Goal: Transaction & Acquisition: Subscribe to service/newsletter

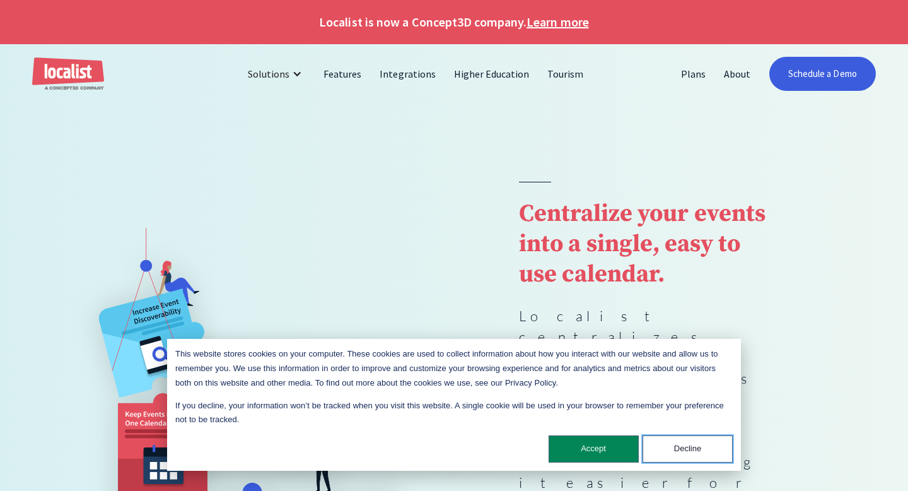
click at [673, 450] on button "Decline" at bounding box center [688, 448] width 90 height 27
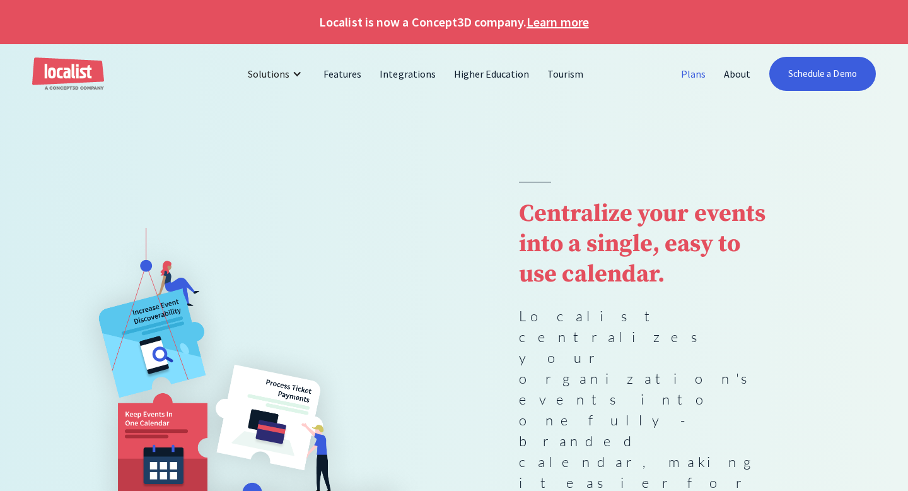
click at [701, 72] on link "Plans" at bounding box center [693, 74] width 43 height 30
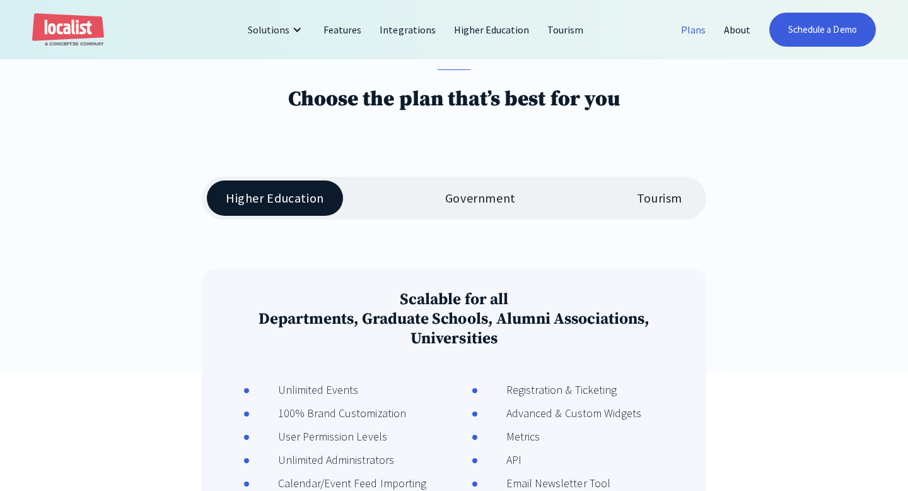
scroll to position [180, 0]
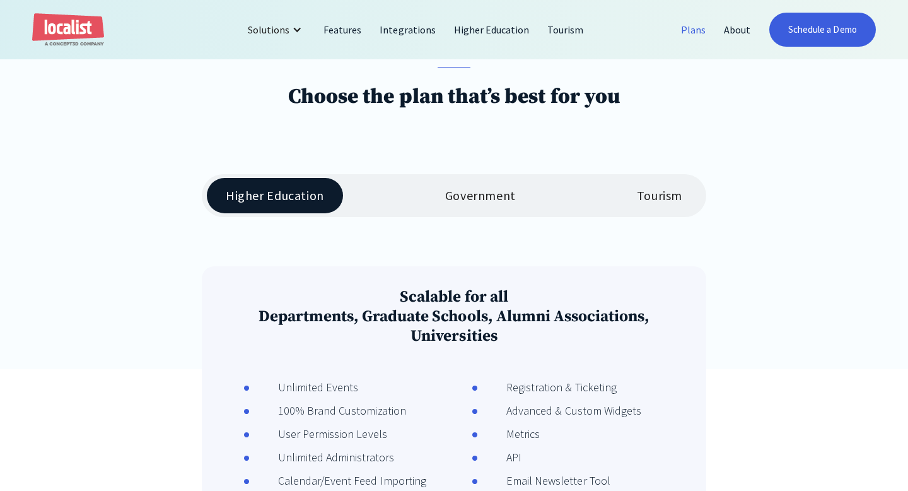
click at [663, 197] on div "Tourism" at bounding box center [659, 195] width 45 height 15
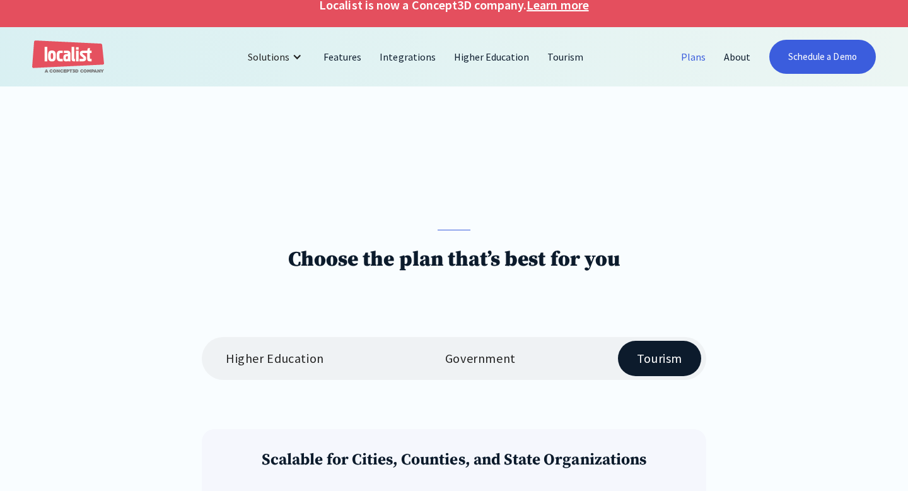
scroll to position [5, 0]
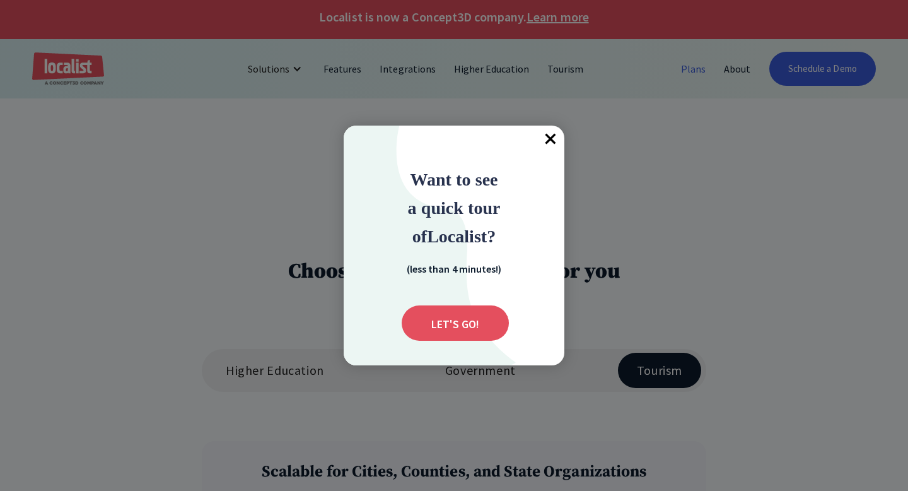
click at [70, 64] on div at bounding box center [454, 245] width 908 height 491
